Goal: Navigation & Orientation: Find specific page/section

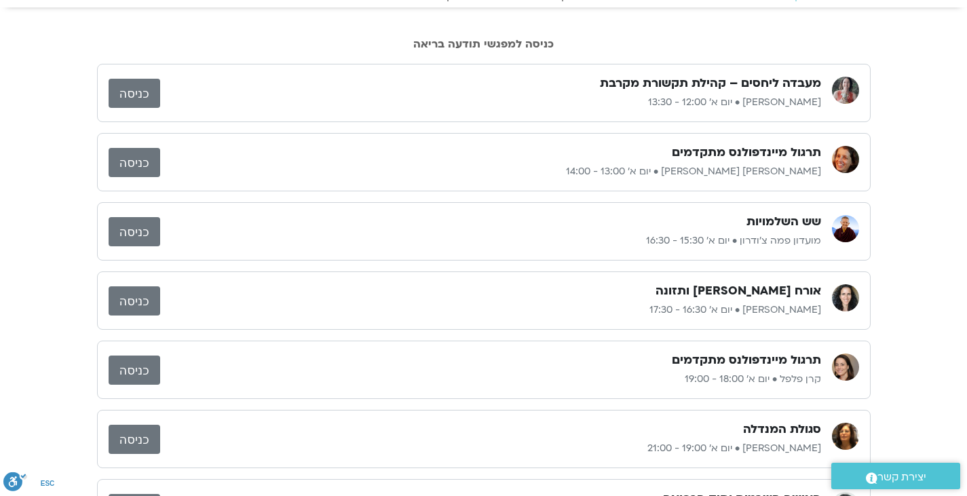
scroll to position [63, 0]
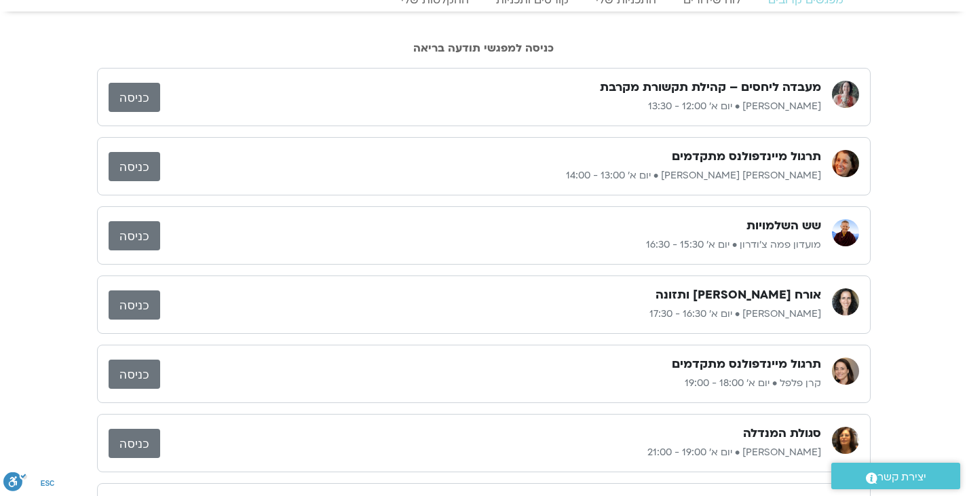
click at [620, 249] on p "מועדון פמה צ'ודרון • יום א׳ 15:30 - 16:30" at bounding box center [490, 245] width 661 height 16
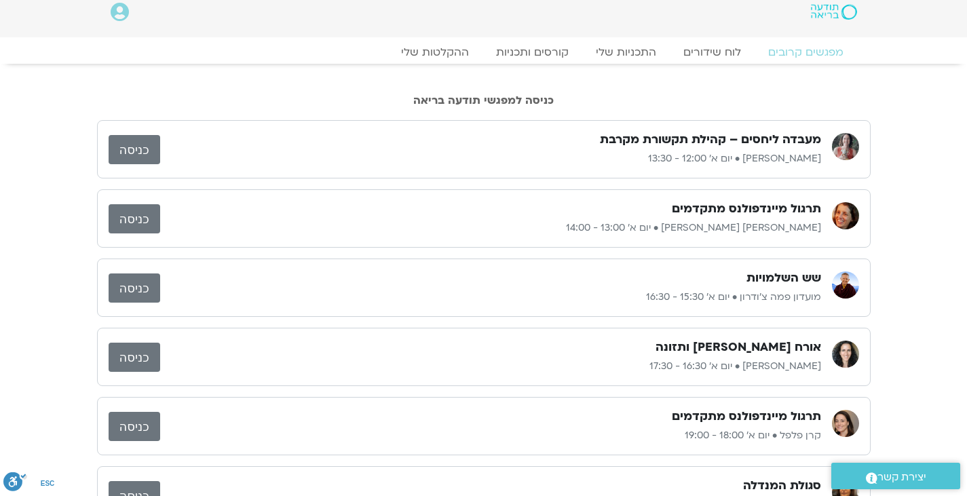
scroll to position [0, 0]
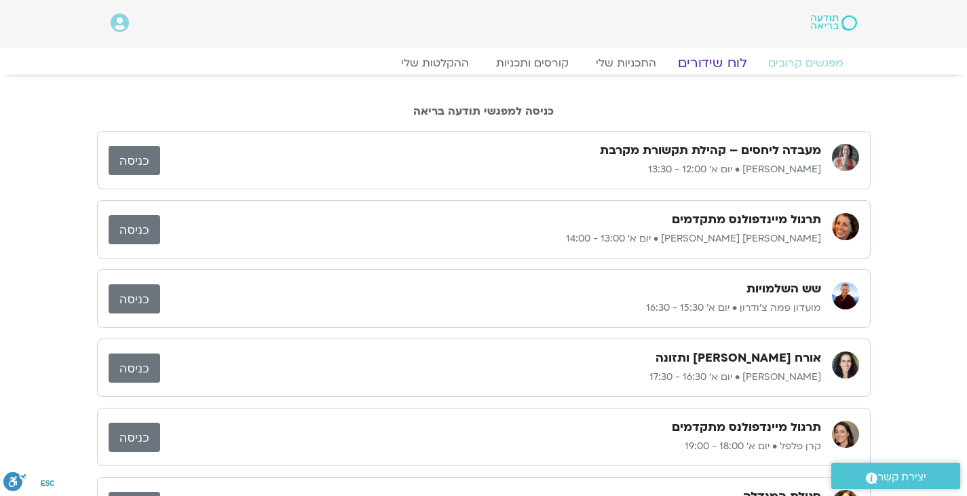
click at [732, 60] on link "לוח שידורים" at bounding box center [712, 63] width 102 height 16
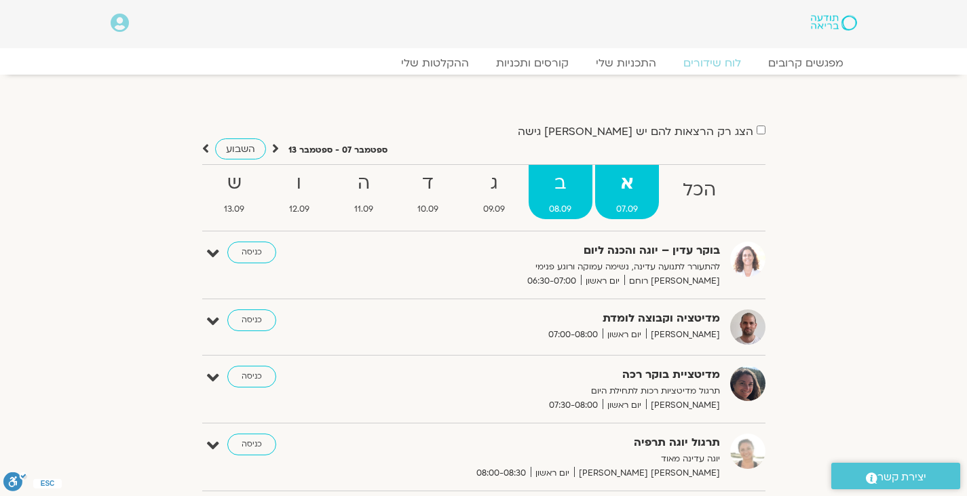
click at [565, 208] on span "08.09" at bounding box center [561, 209] width 64 height 14
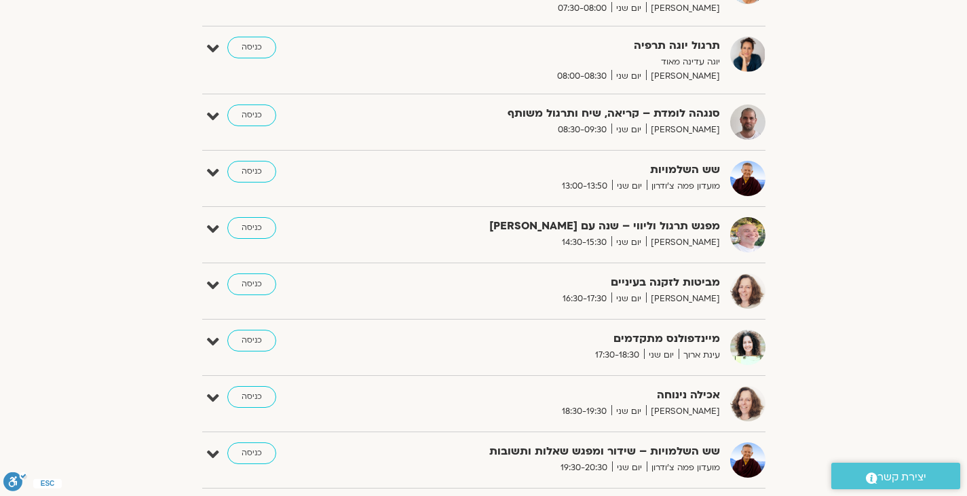
scroll to position [398, 0]
